Goal: Transaction & Acquisition: Purchase product/service

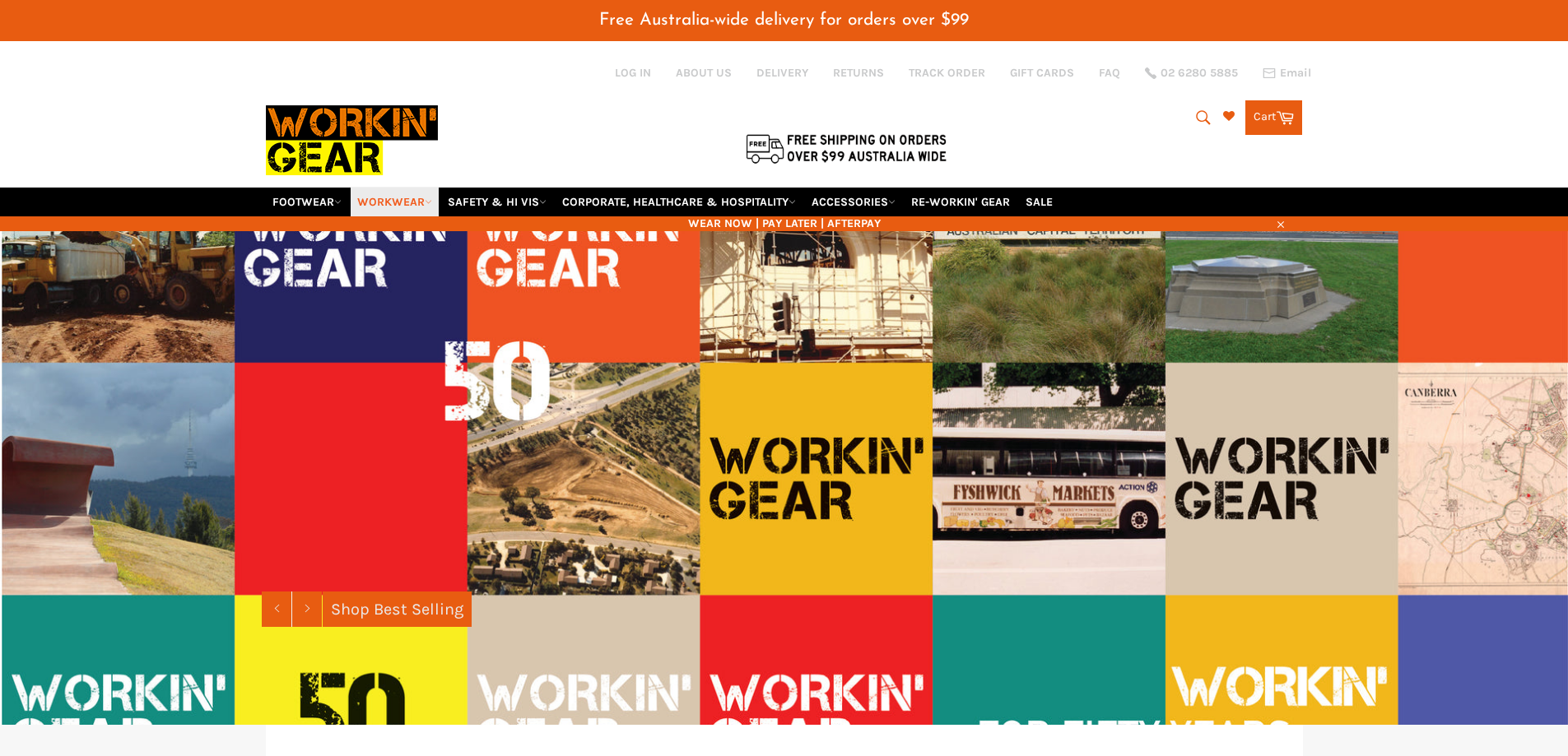
click at [398, 199] on link "WORKWEAR" at bounding box center [394, 203] width 88 height 29
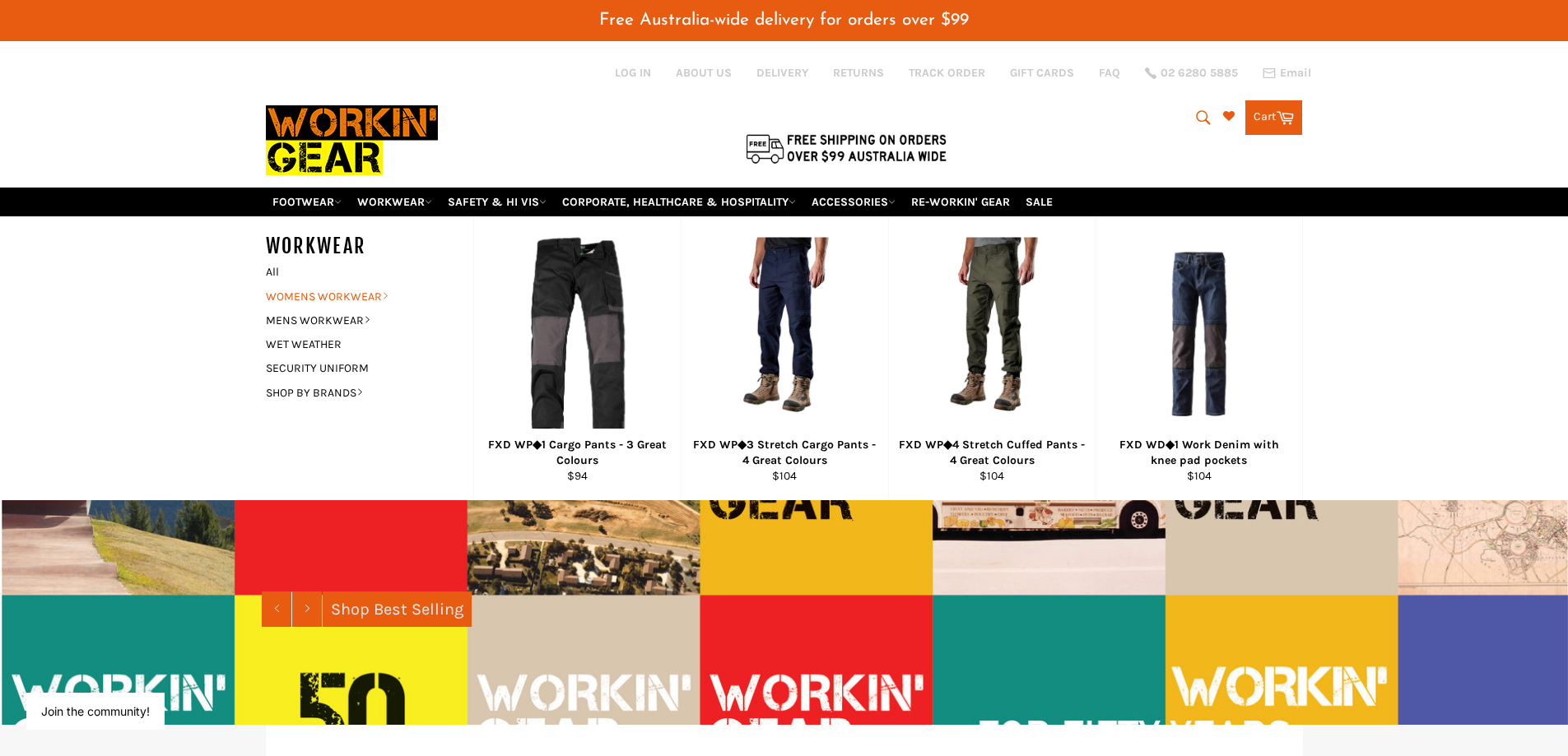
click at [361, 294] on link "WOMENS WORKWEAR" at bounding box center [357, 297] width 199 height 24
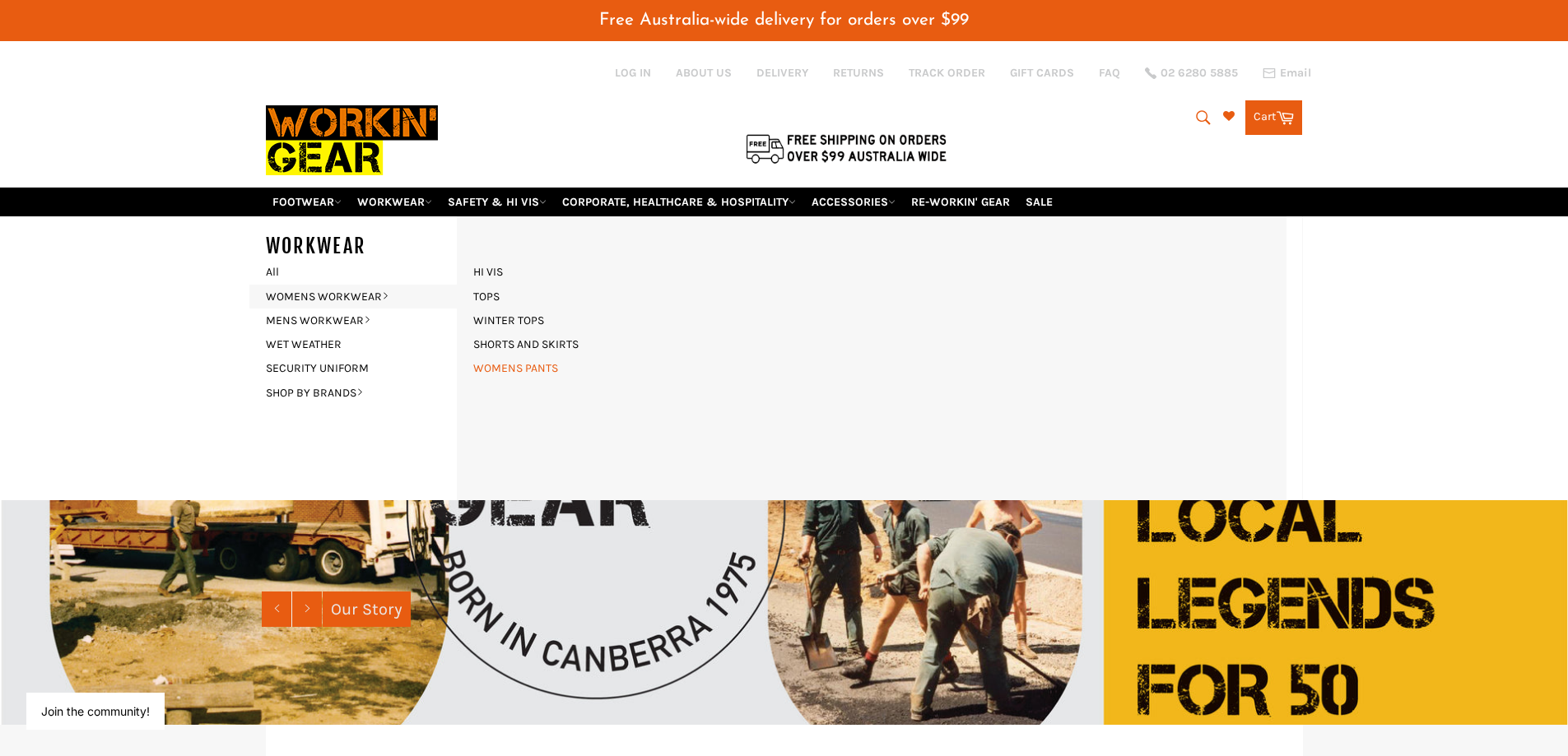
click at [541, 369] on link "WOMENS PANTS" at bounding box center [515, 368] width 101 height 24
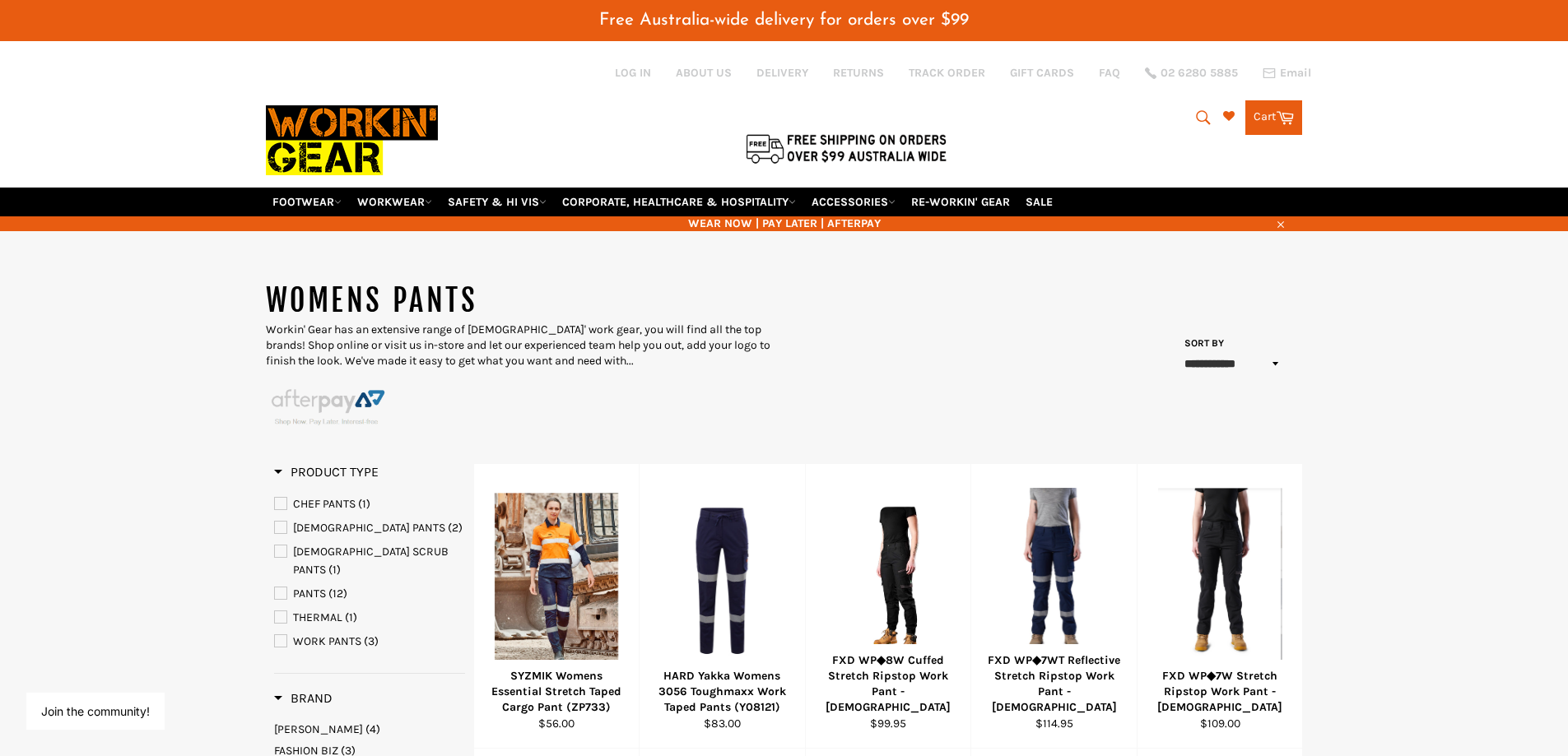
click at [337, 125] on img at bounding box center [352, 140] width 172 height 93
